Goal: Task Accomplishment & Management: Use online tool/utility

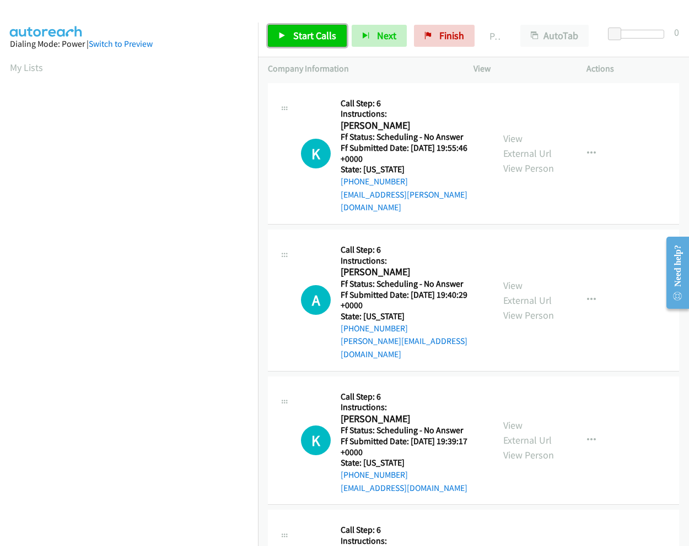
click at [317, 39] on span "Start Calls" at bounding box center [314, 35] width 43 height 13
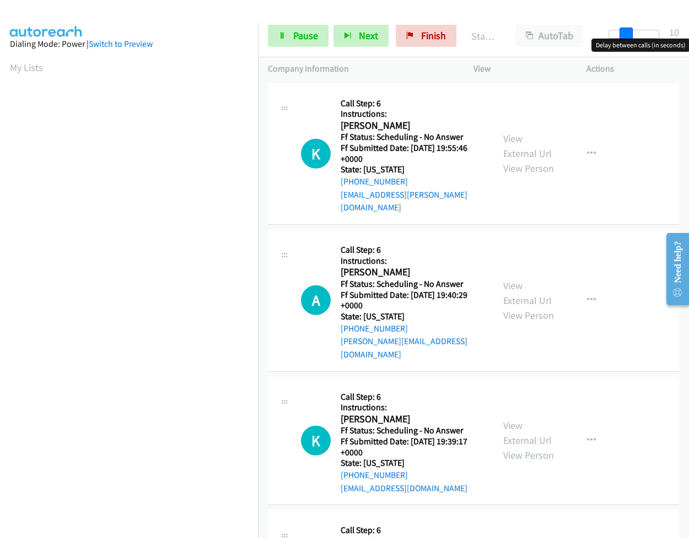
drag, startPoint x: 616, startPoint y: 34, endPoint x: 632, endPoint y: 34, distance: 16.0
click at [632, 34] on span at bounding box center [625, 34] width 13 height 13
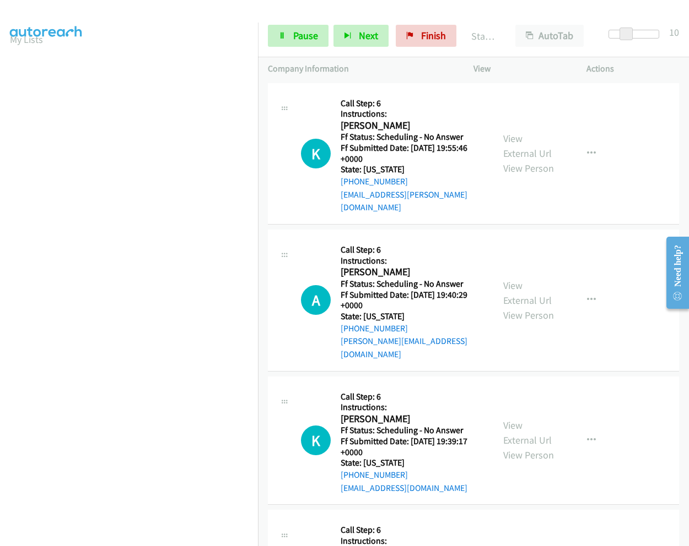
scroll to position [71, 0]
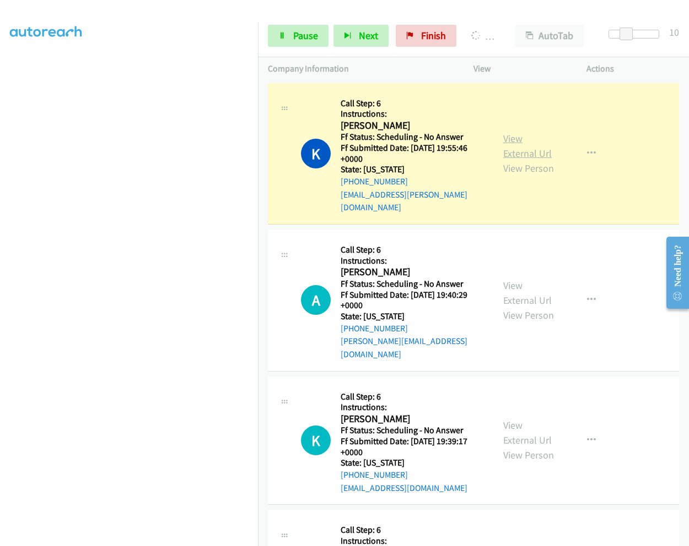
click at [516, 132] on link "View External Url" at bounding box center [527, 146] width 48 height 28
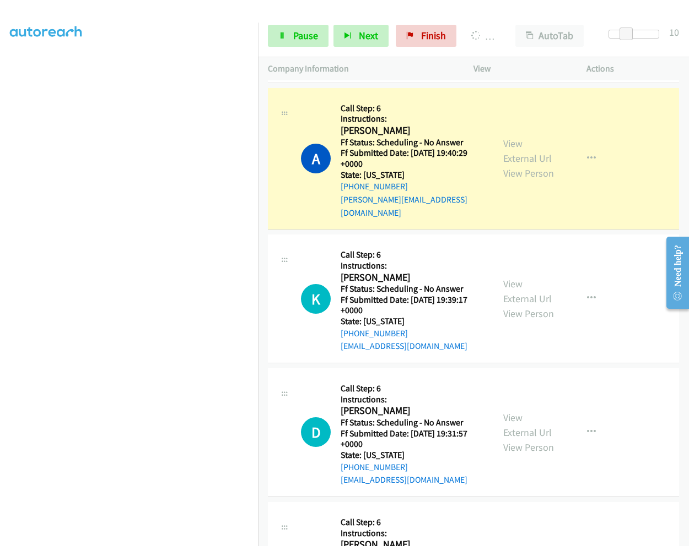
scroll to position [275, 0]
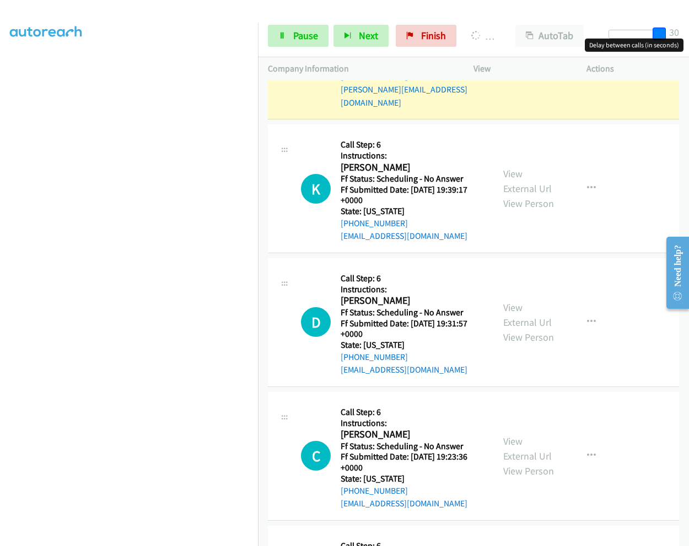
drag, startPoint x: 629, startPoint y: 33, endPoint x: 674, endPoint y: 33, distance: 45.2
click at [674, 33] on div "Start Calls Pause Next Finish Dialing [PERSON_NAME] AutoTab AutoTab 30" at bounding box center [473, 36] width 431 height 42
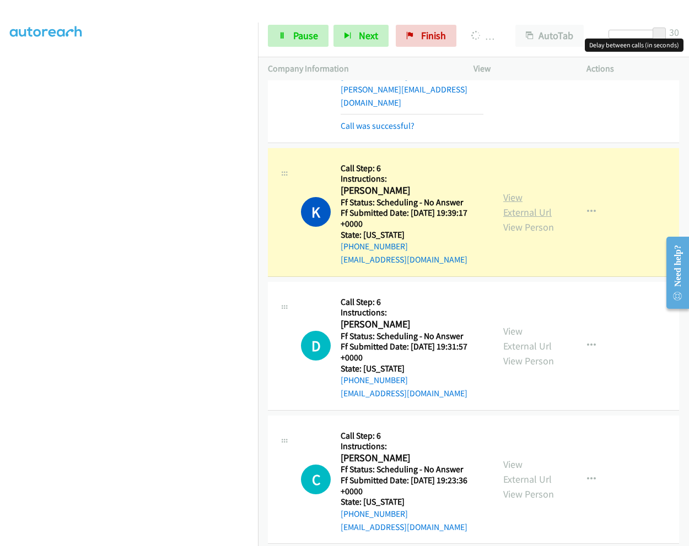
click at [512, 191] on link "View External Url" at bounding box center [527, 205] width 48 height 28
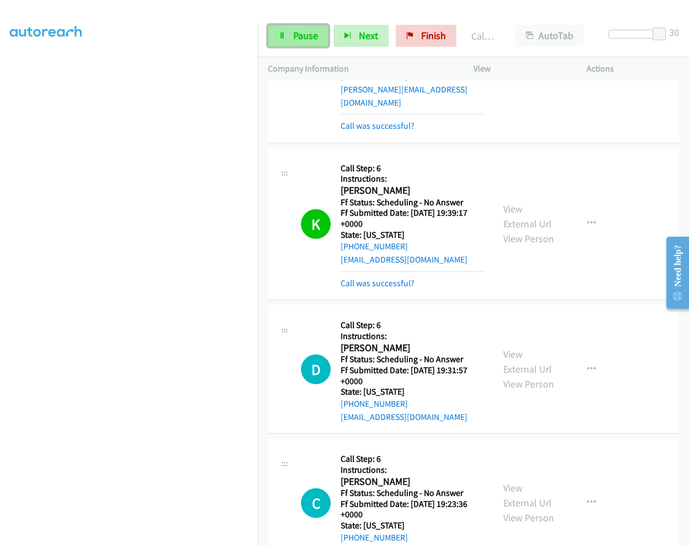
click at [302, 37] on span "Pause" at bounding box center [305, 35] width 25 height 13
drag, startPoint x: 295, startPoint y: 30, endPoint x: 347, endPoint y: 44, distance: 53.4
click at [295, 30] on span "Start Calls" at bounding box center [314, 35] width 43 height 13
drag, startPoint x: 658, startPoint y: 32, endPoint x: 626, endPoint y: 37, distance: 33.0
click at [626, 37] on span at bounding box center [625, 34] width 13 height 13
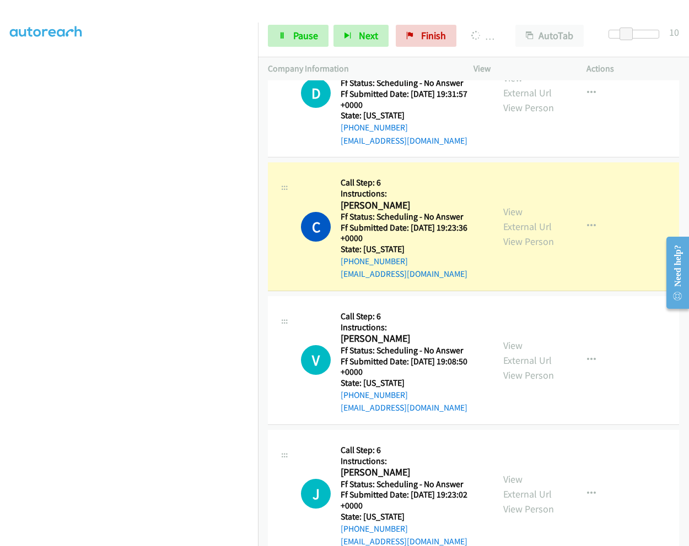
scroll to position [551, 0]
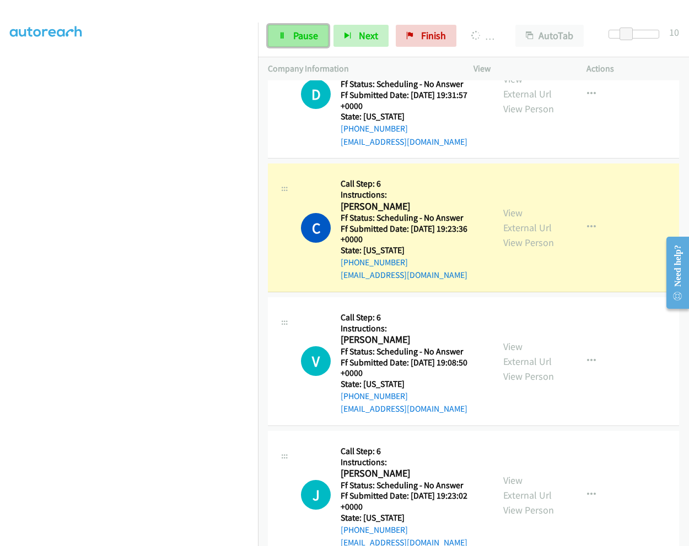
click at [299, 37] on span "Pause" at bounding box center [305, 35] width 25 height 13
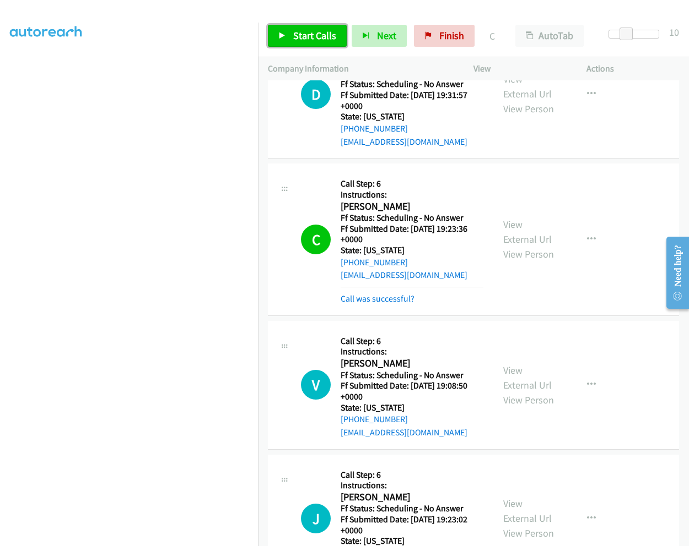
click at [304, 41] on span "Start Calls" at bounding box center [314, 35] width 43 height 13
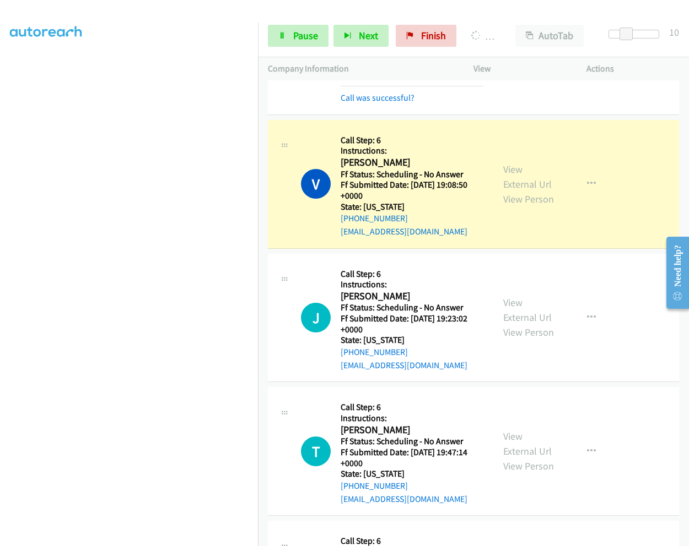
scroll to position [771, 0]
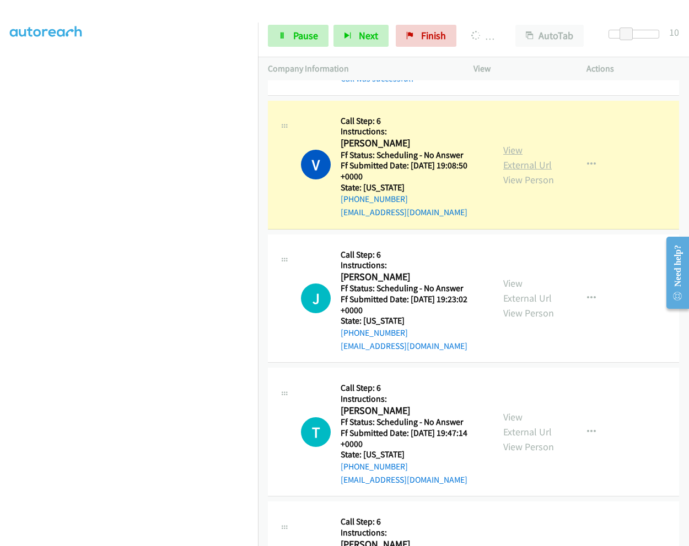
click at [511, 144] on link "View External Url" at bounding box center [527, 158] width 48 height 28
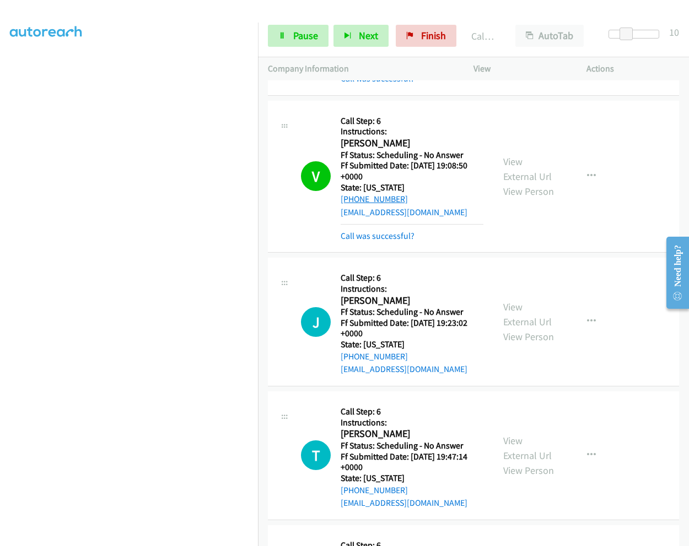
drag, startPoint x: 420, startPoint y: 172, endPoint x: 350, endPoint y: 176, distance: 70.6
click at [350, 193] on div "[PHONE_NUMBER]" at bounding box center [411, 199] width 143 height 13
copy link "[PHONE_NUMBER]"
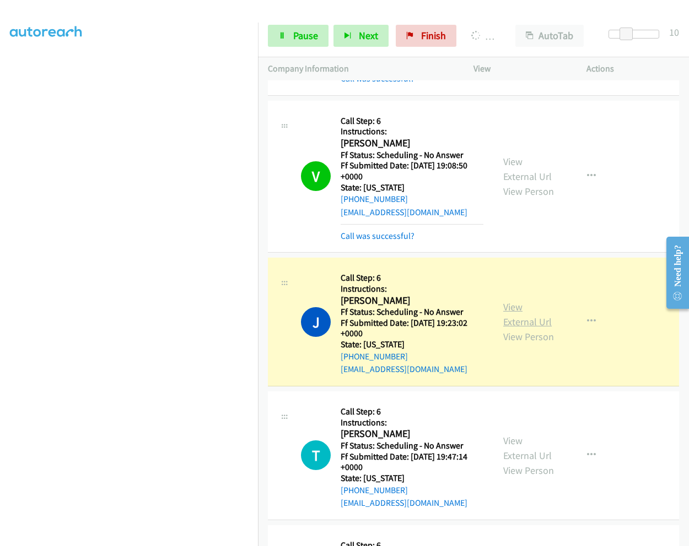
click at [510, 301] on link "View External Url" at bounding box center [527, 315] width 48 height 28
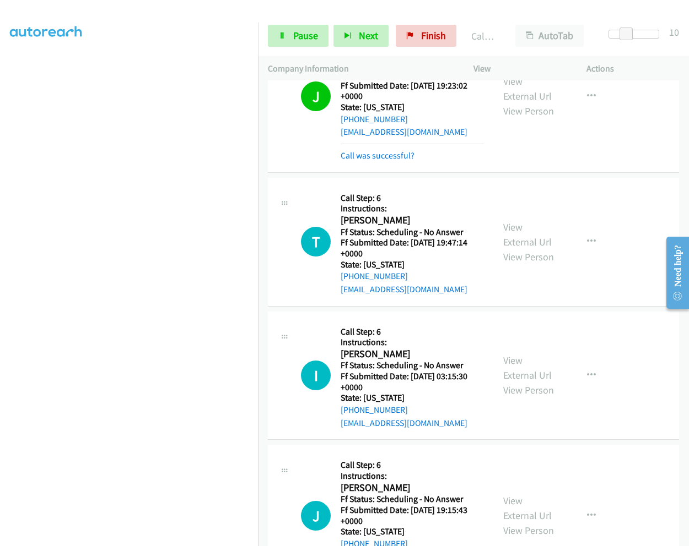
scroll to position [1047, 0]
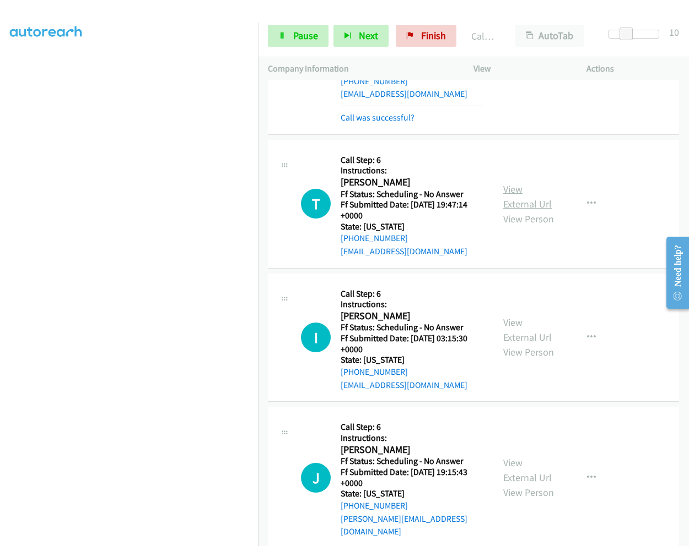
click at [513, 183] on link "View External Url" at bounding box center [527, 197] width 48 height 28
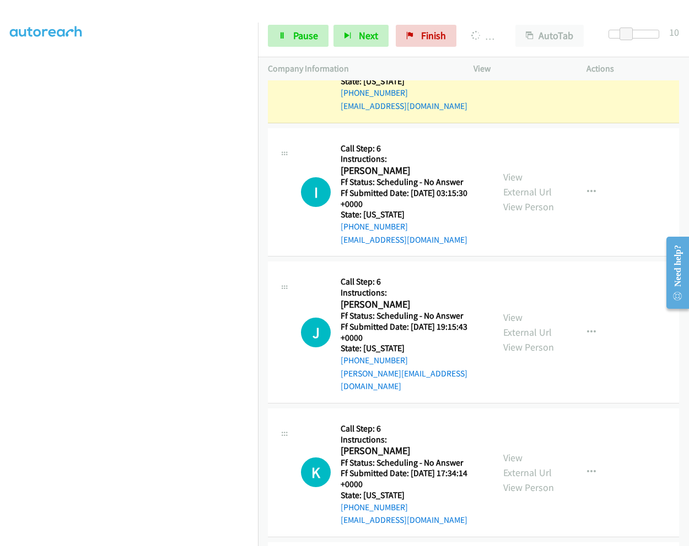
scroll to position [1212, 0]
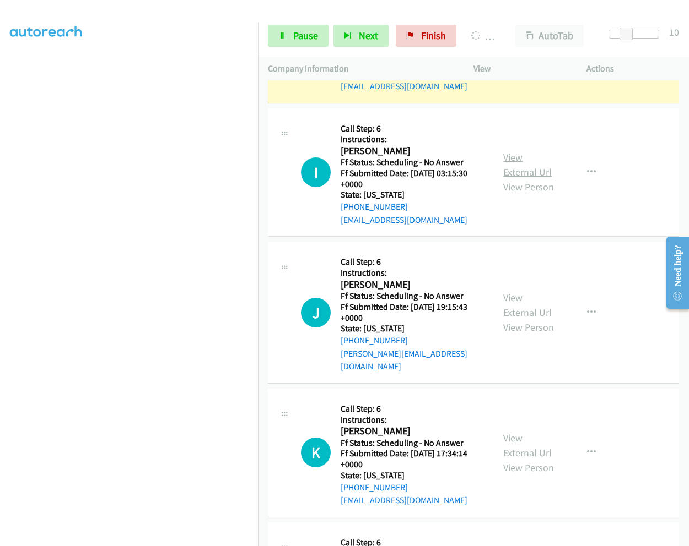
click at [508, 151] on link "View External Url" at bounding box center [527, 165] width 48 height 28
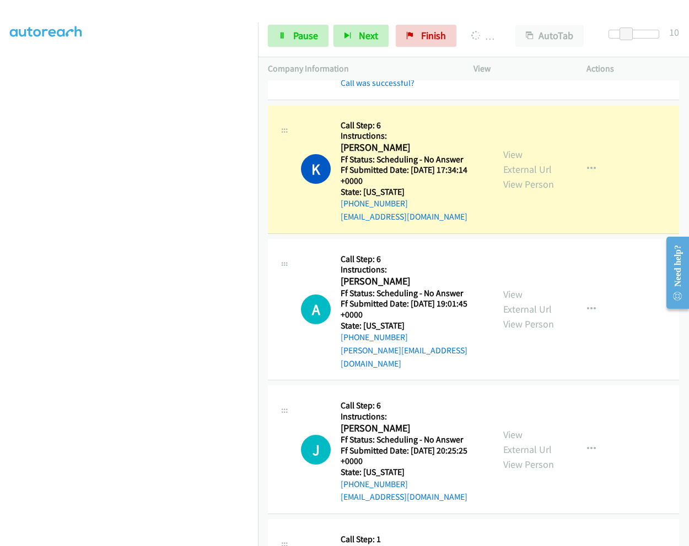
scroll to position [1676, 0]
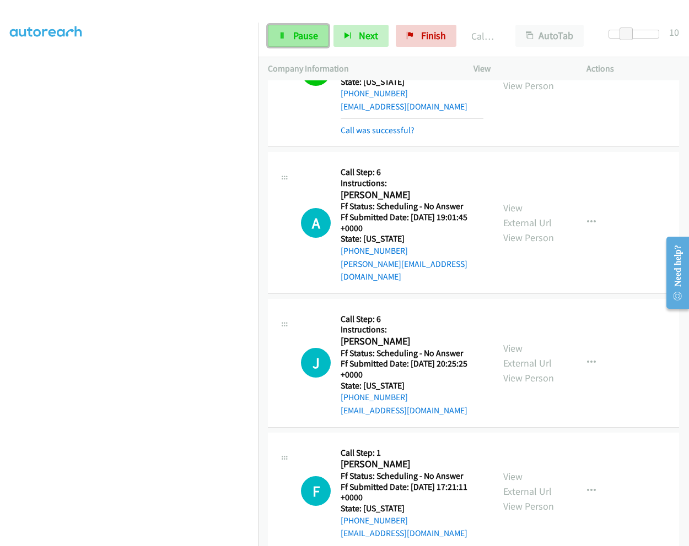
click at [293, 26] on link "Pause" at bounding box center [298, 36] width 61 height 22
drag, startPoint x: 454, startPoint y: 32, endPoint x: 391, endPoint y: 58, distance: 69.0
click at [454, 32] on span "Finish" at bounding box center [451, 35] width 25 height 13
